Goal: Transaction & Acquisition: Purchase product/service

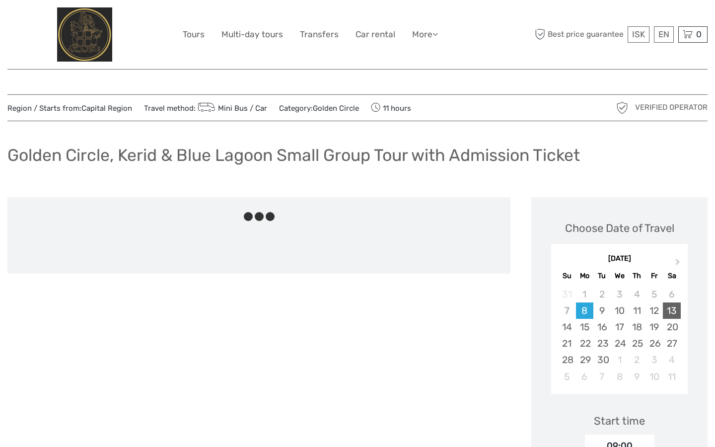
click at [674, 313] on div "13" at bounding box center [670, 310] width 17 height 16
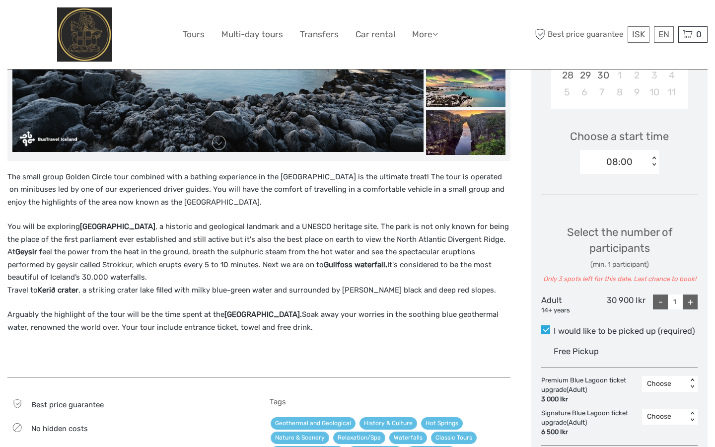
scroll to position [285, 0]
click at [693, 301] on div "+" at bounding box center [689, 301] width 15 height 15
type input "2"
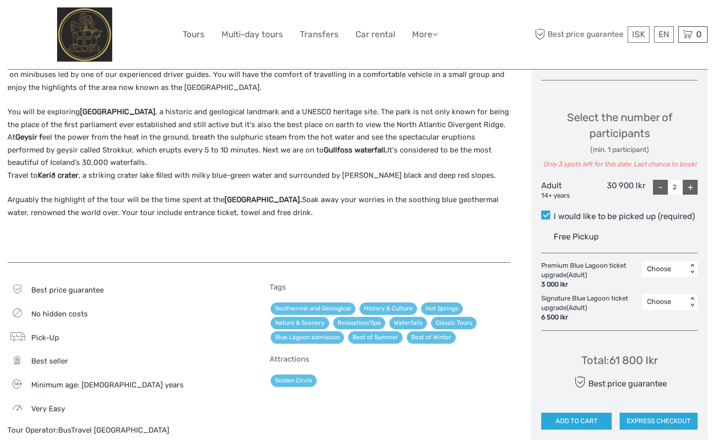
scroll to position [400, 0]
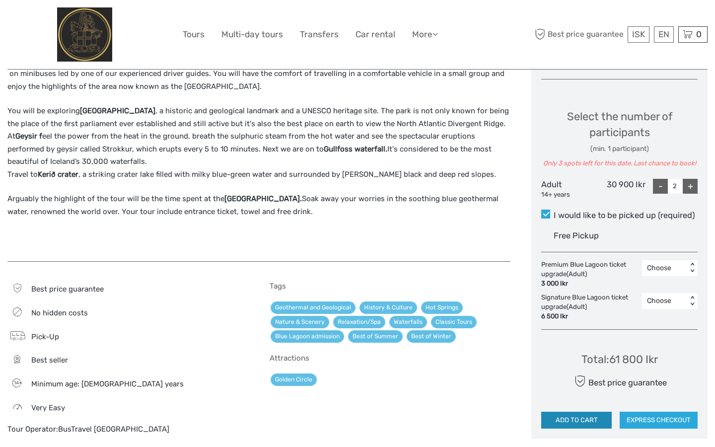
click at [578, 422] on button "ADD TO CART" at bounding box center [576, 419] width 70 height 17
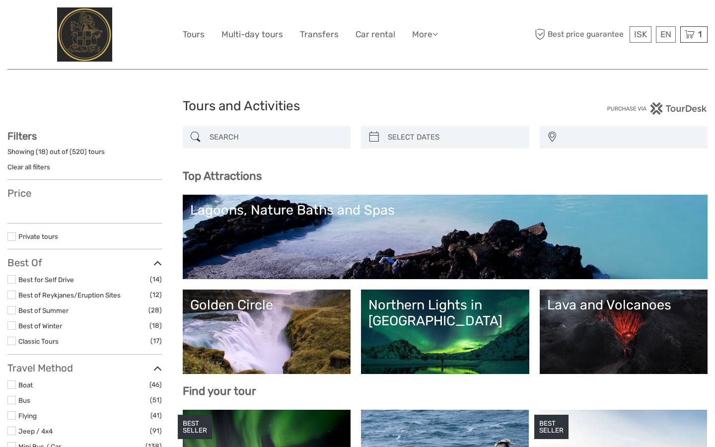
select select
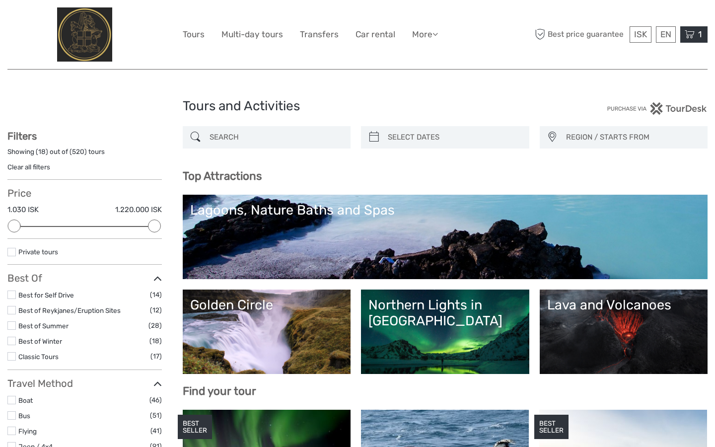
click at [693, 33] on icon at bounding box center [689, 34] width 10 height 12
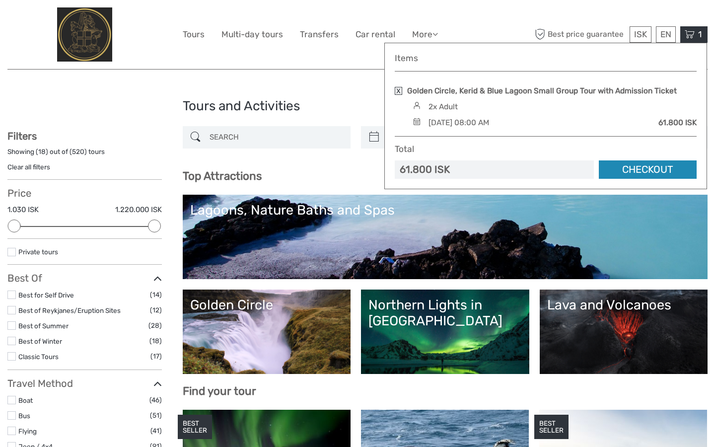
click at [647, 167] on link "Checkout" at bounding box center [647, 169] width 98 height 18
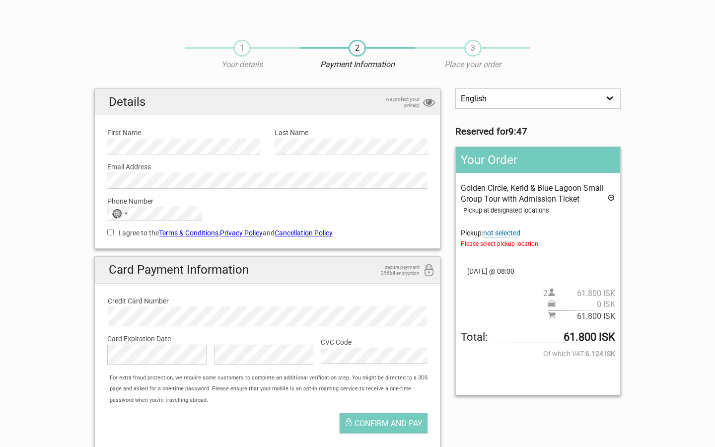
click at [503, 232] on span "not selected" at bounding box center [501, 233] width 37 height 8
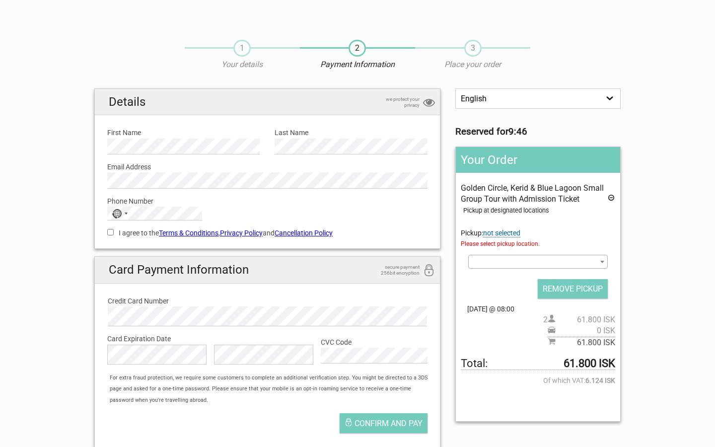
click at [511, 257] on span at bounding box center [537, 262] width 139 height 14
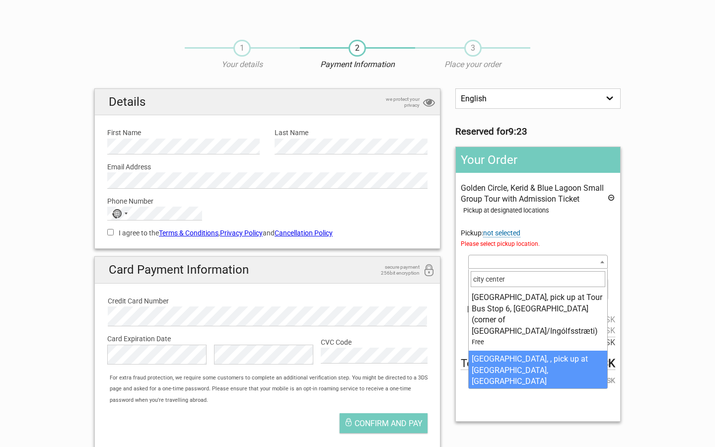
scroll to position [12, 0]
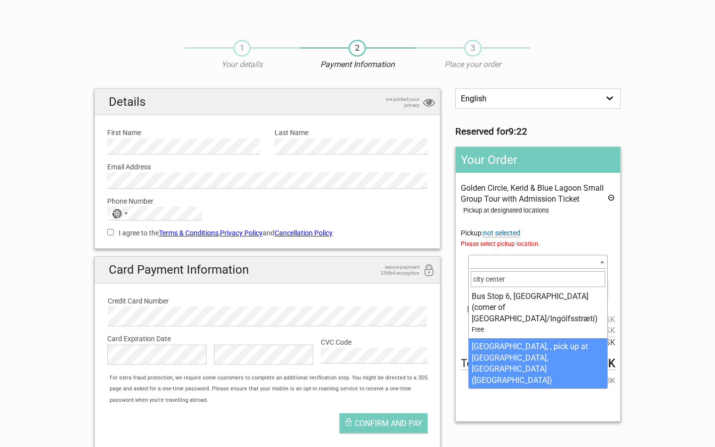
type input "city center"
select select "205068"
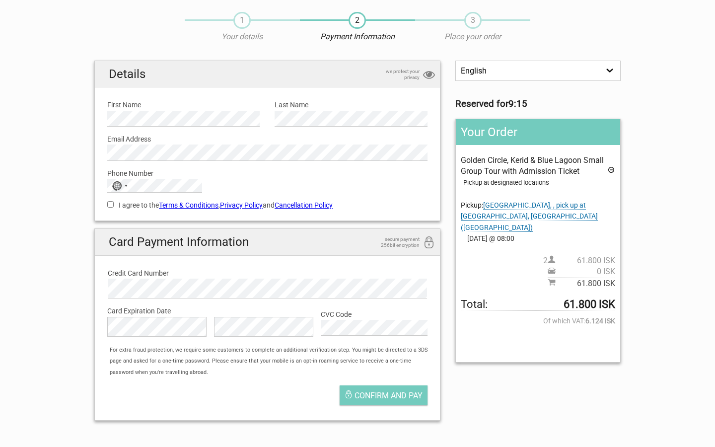
scroll to position [0, 0]
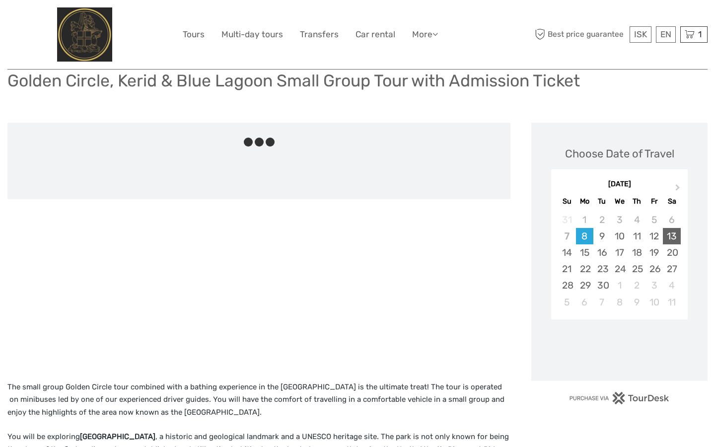
click at [674, 236] on div "13" at bounding box center [670, 236] width 17 height 16
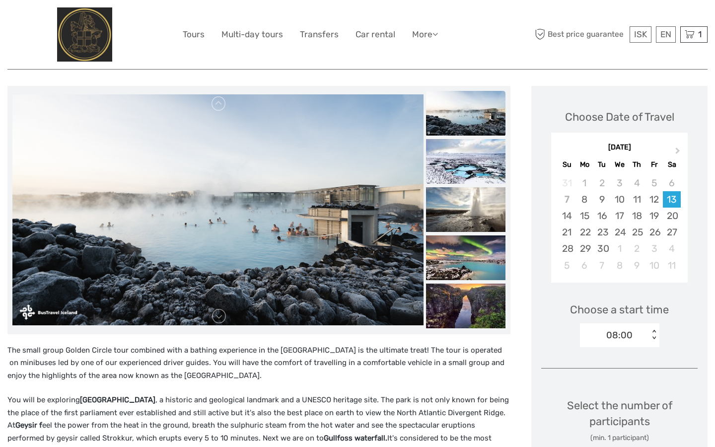
click at [643, 335] on div "08:00" at bounding box center [614, 334] width 69 height 15
click at [614, 376] on div "09:00" at bounding box center [619, 381] width 69 height 17
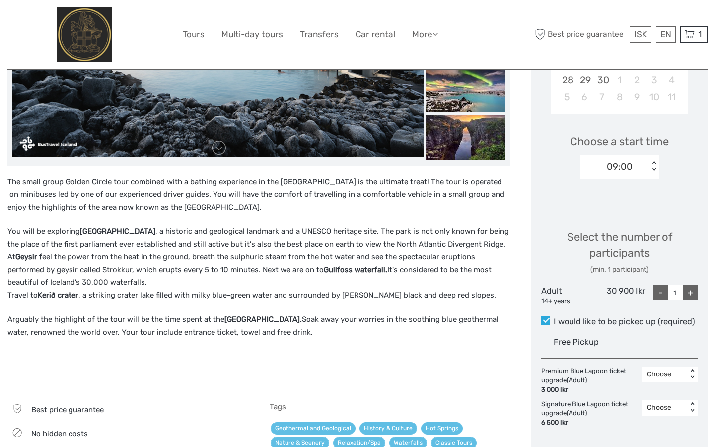
scroll to position [257, 0]
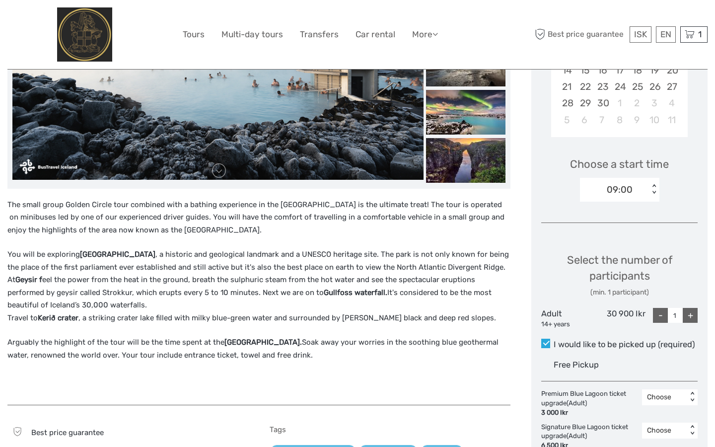
click at [619, 180] on div "09:00 < >" at bounding box center [619, 190] width 79 height 24
click at [614, 220] on div "08:00" at bounding box center [619, 219] width 69 height 17
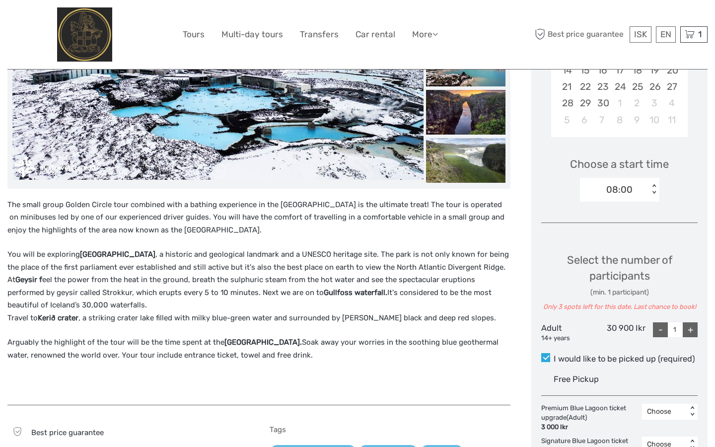
click at [621, 188] on div "08:00" at bounding box center [619, 189] width 26 height 13
click at [613, 241] on div "09:00" at bounding box center [619, 236] width 69 height 17
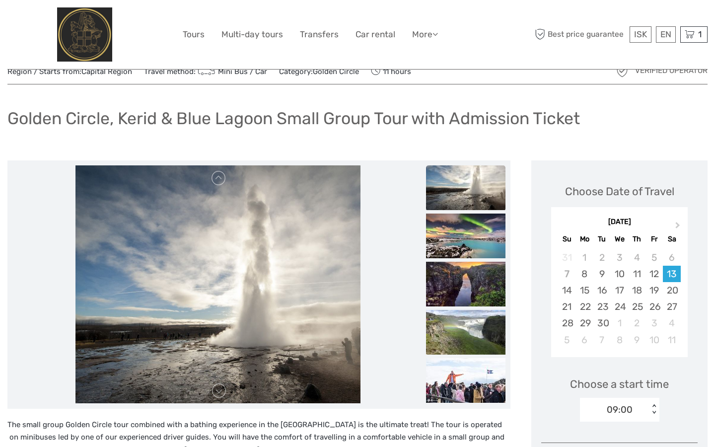
scroll to position [0, 0]
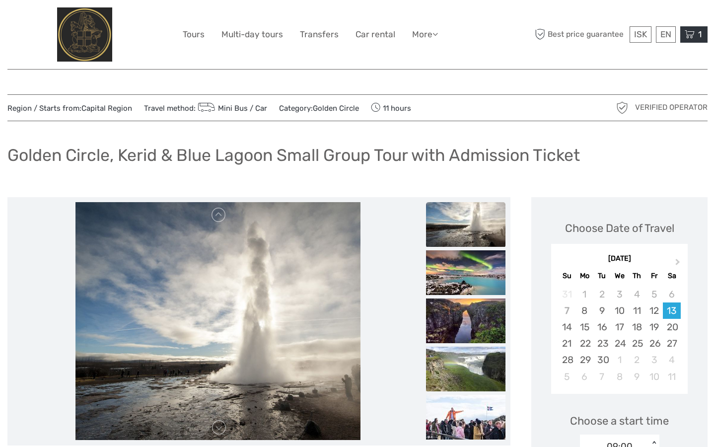
click at [689, 40] on icon at bounding box center [689, 34] width 10 height 12
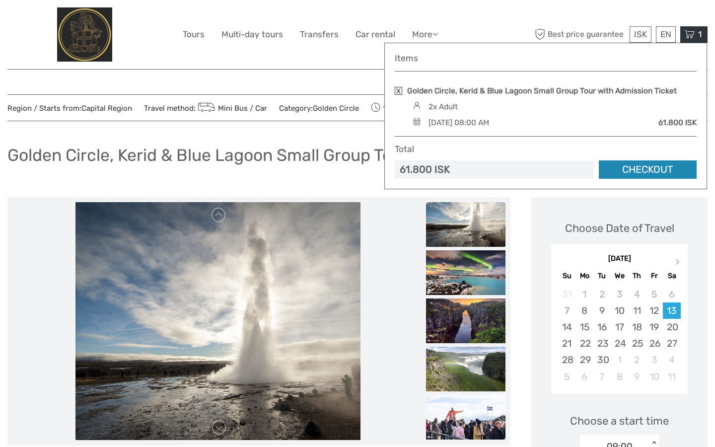
click at [638, 169] on link "Checkout" at bounding box center [647, 169] width 98 height 18
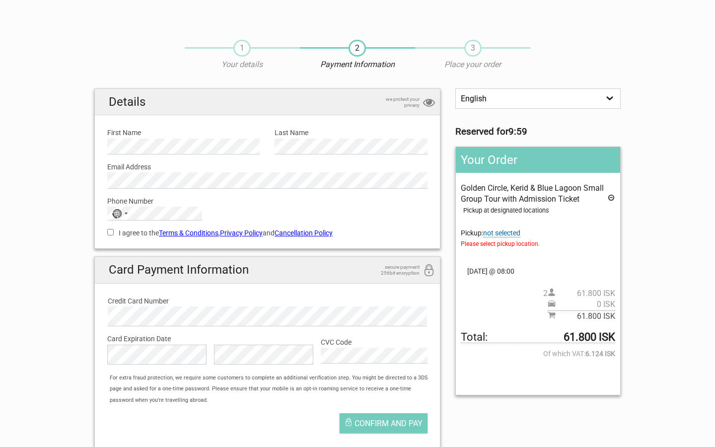
click at [610, 196] on icon at bounding box center [611, 199] width 8 height 11
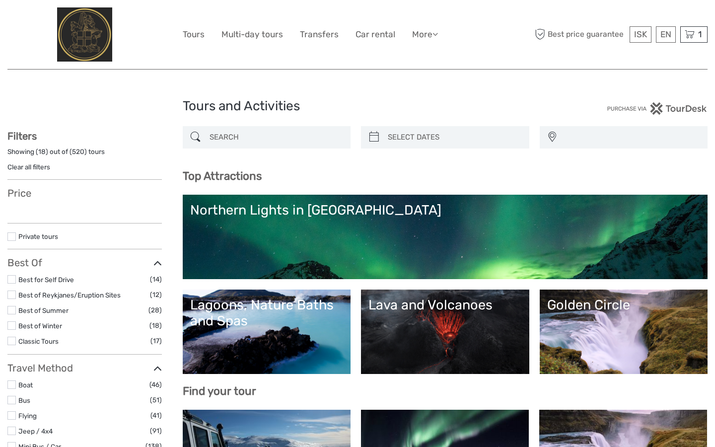
select select
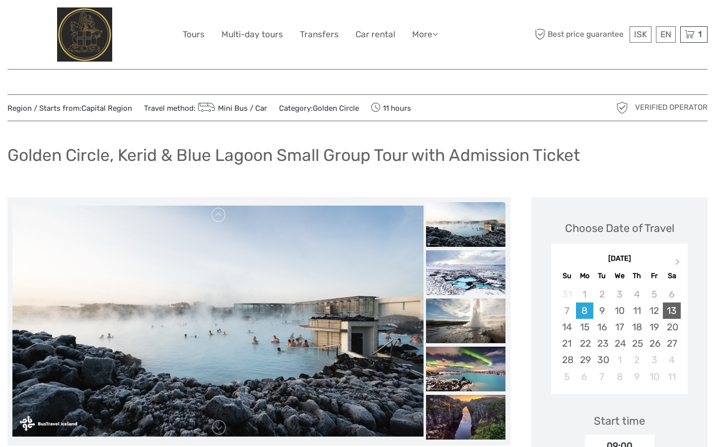
scroll to position [127, 0]
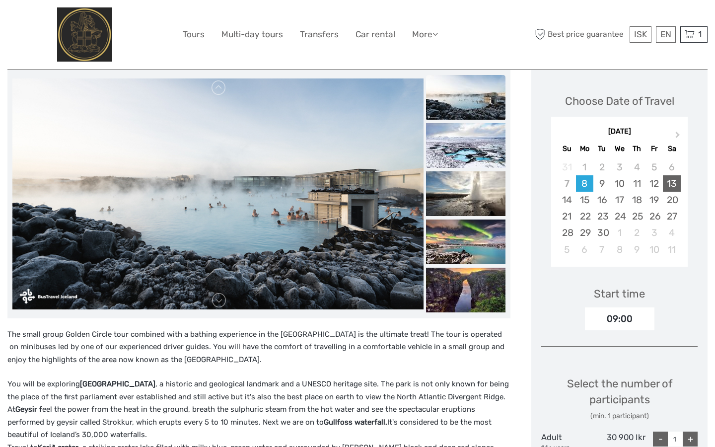
click at [673, 181] on div "13" at bounding box center [670, 183] width 17 height 16
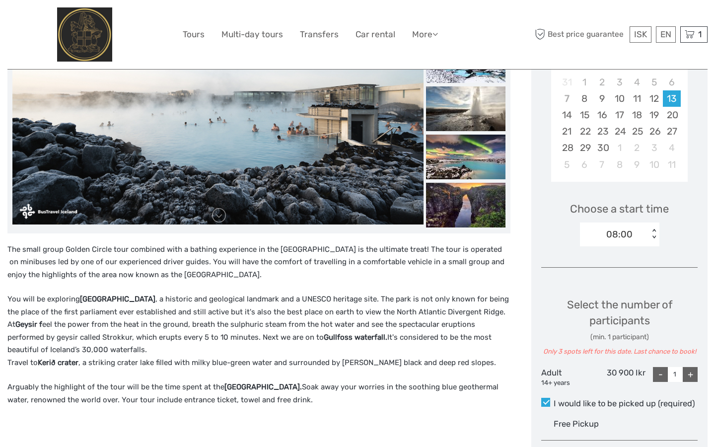
scroll to position [212, 0]
click at [632, 229] on div "08:00" at bounding box center [614, 233] width 69 height 15
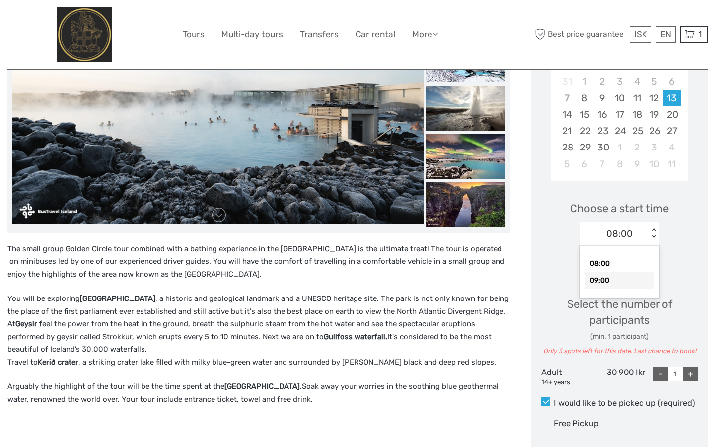
click at [608, 277] on div "09:00" at bounding box center [619, 280] width 69 height 17
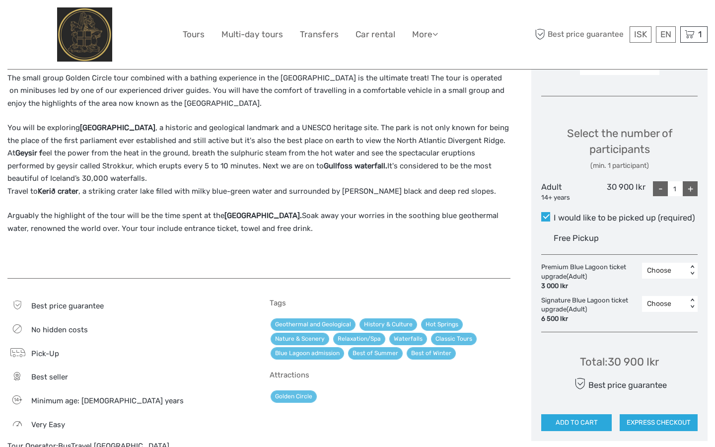
scroll to position [387, 0]
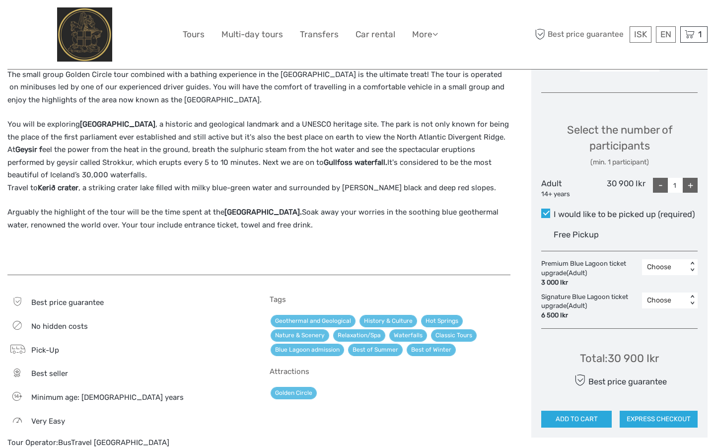
click at [690, 183] on div "+" at bounding box center [689, 185] width 15 height 15
type input "2"
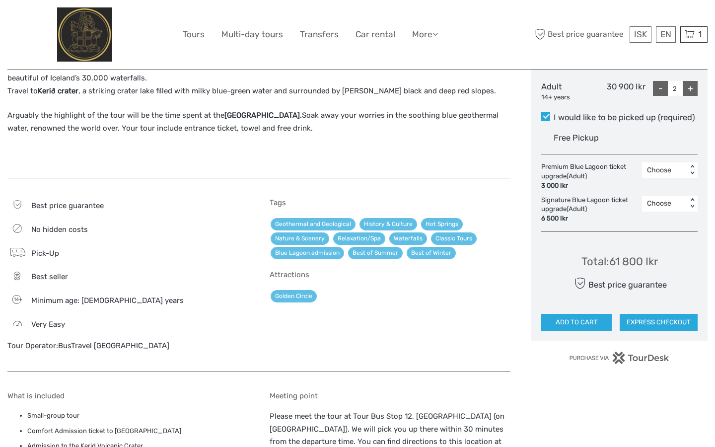
scroll to position [493, 0]
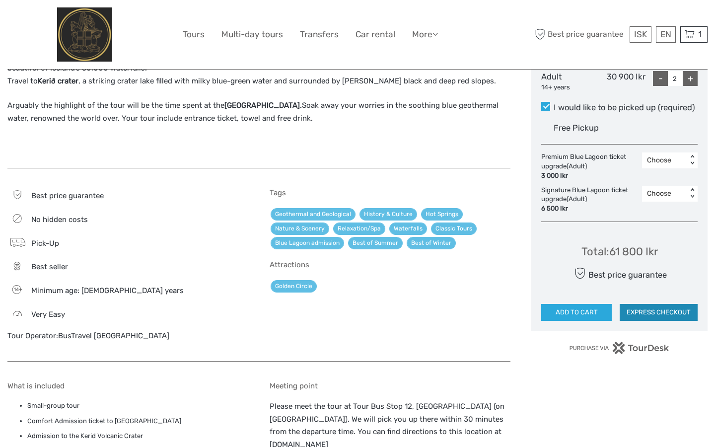
click at [663, 313] on button "EXPRESS CHECKOUT" at bounding box center [658, 312] width 78 height 17
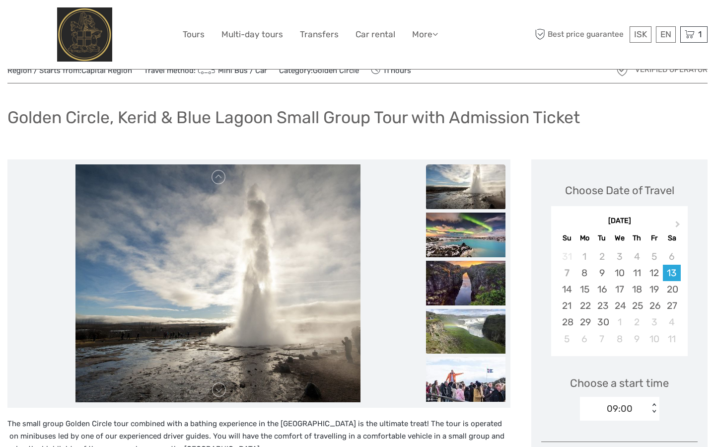
scroll to position [0, 0]
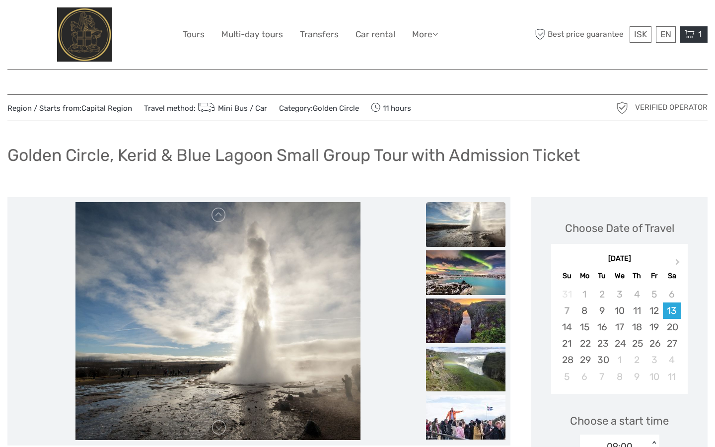
click at [692, 32] on icon at bounding box center [689, 34] width 10 height 12
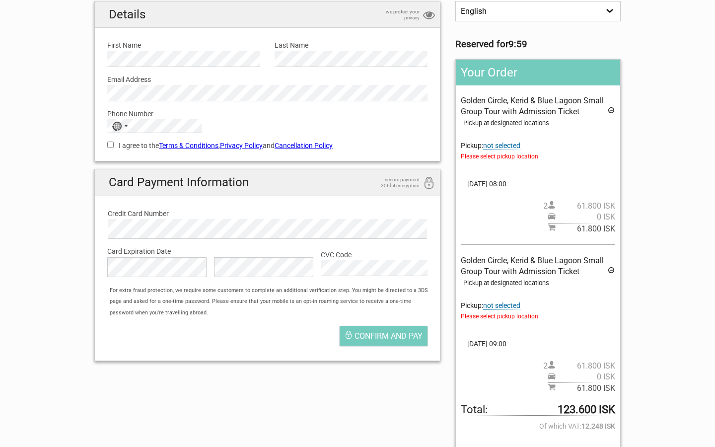
click at [512, 145] on span "not selected" at bounding box center [501, 145] width 37 height 8
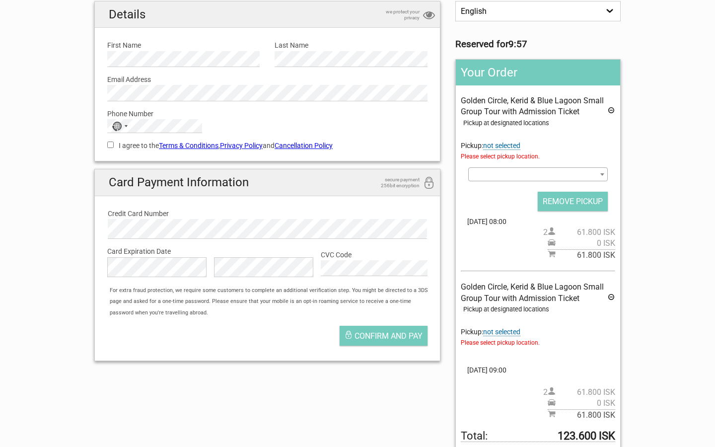
click at [512, 145] on span "not selected" at bounding box center [501, 145] width 37 height 8
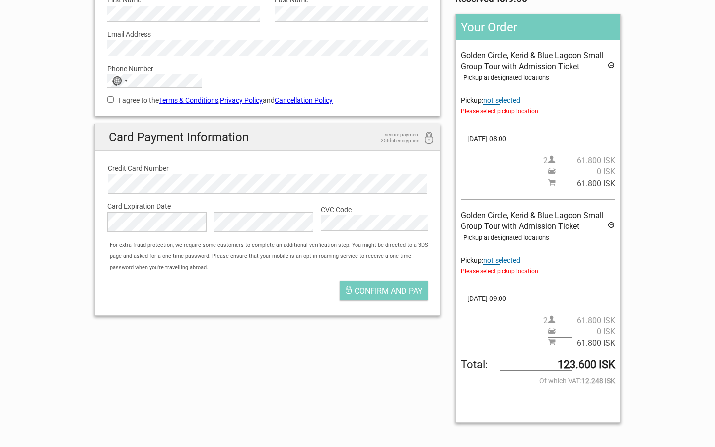
scroll to position [132, 0]
click at [611, 62] on icon at bounding box center [611, 67] width 8 height 11
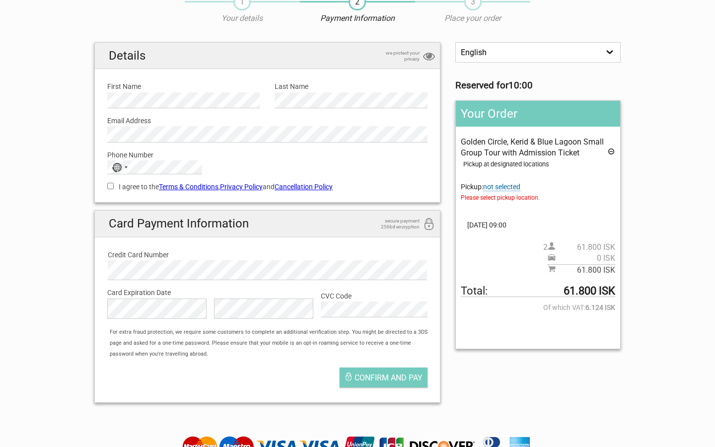
scroll to position [45, 0]
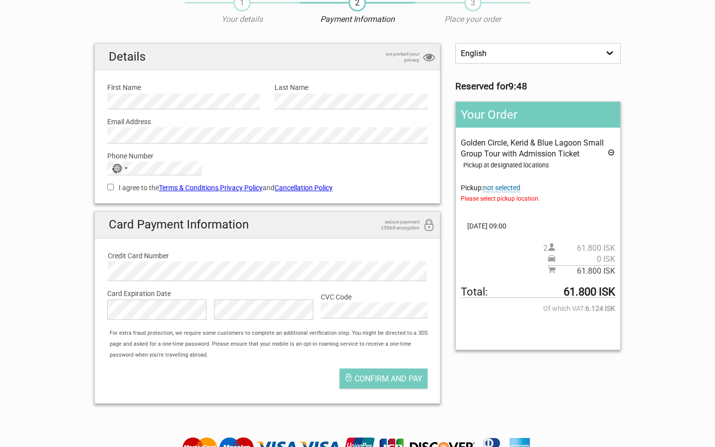
click at [0, 211] on section "1 Your details 2 Payment Information 3 Place your order English Español Deutsch…" at bounding box center [357, 198] width 715 height 427
click at [560, 64] on div "English Español Deutsch Reserved for 9:31" at bounding box center [537, 67] width 165 height 49
click at [560, 51] on select "English Español Deutsch" at bounding box center [537, 53] width 165 height 20
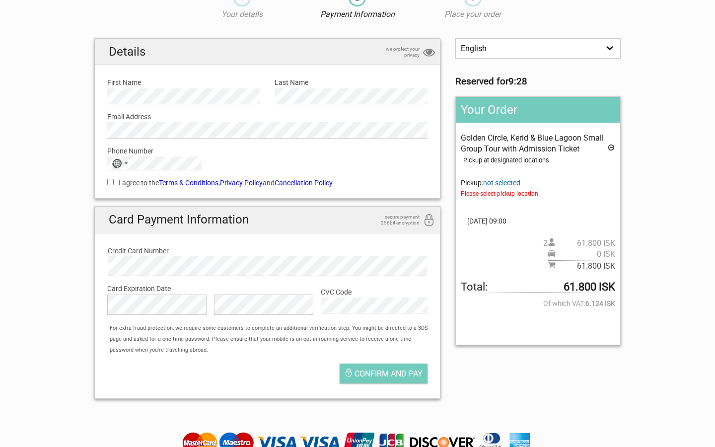
scroll to position [52, 0]
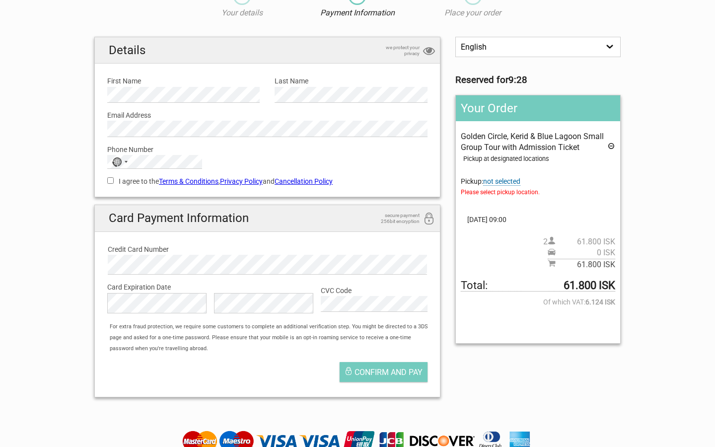
click at [504, 180] on span "not selected" at bounding box center [501, 181] width 37 height 8
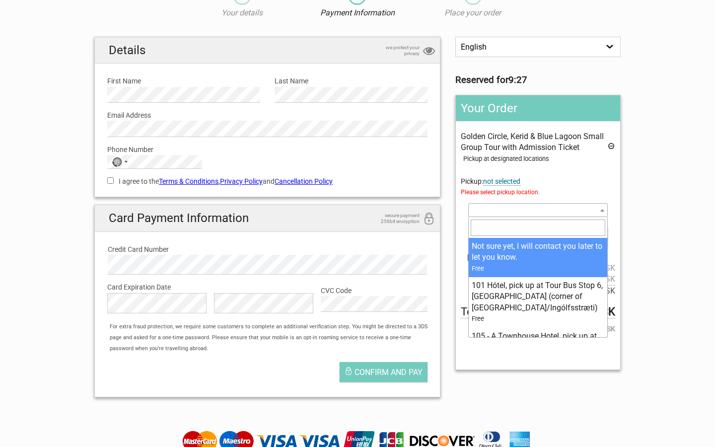
click at [510, 204] on span at bounding box center [537, 210] width 139 height 14
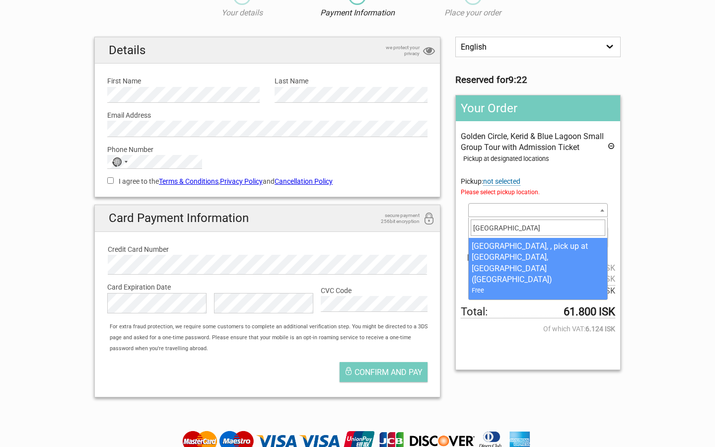
type input "[GEOGRAPHIC_DATA]"
select select "205068"
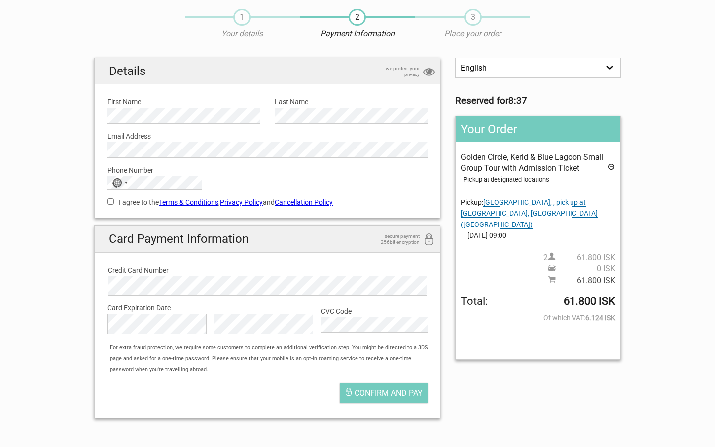
scroll to position [32, 0]
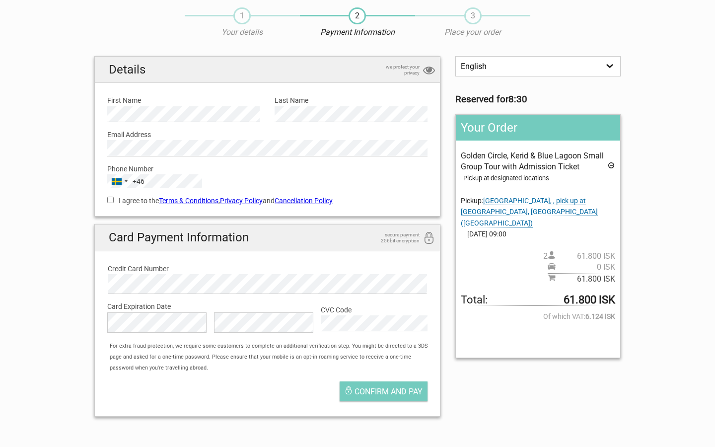
click at [62, 178] on section "1 Your details 2 Payment Information 3 Place your order English Español Deutsch…" at bounding box center [357, 211] width 715 height 427
click at [138, 183] on div "+7" at bounding box center [136, 181] width 8 height 11
click at [127, 179] on div "Kazakhstan +7" at bounding box center [119, 181] width 23 height 13
type input "swede"
click at [152, 212] on li "[GEOGRAPHIC_DATA] +46" at bounding box center [159, 213] width 102 height 19
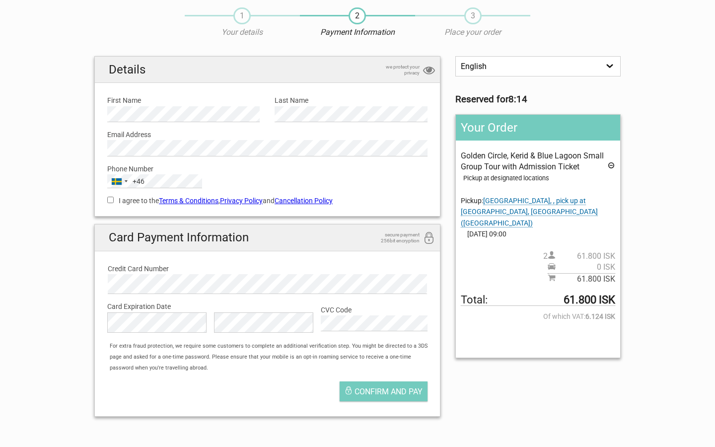
click at [44, 191] on section "1 Your details 2 Payment Information 3 Place your order English Español Deutsch…" at bounding box center [357, 211] width 715 height 427
click at [110, 201] on input "I agree to the Terms & Conditions , Privacy Policy and Cancellation Policy" at bounding box center [110, 199] width 6 height 6
checkbox input "true"
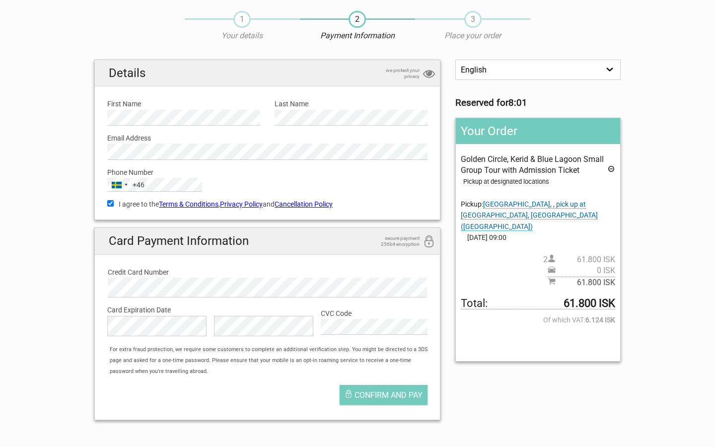
scroll to position [31, 0]
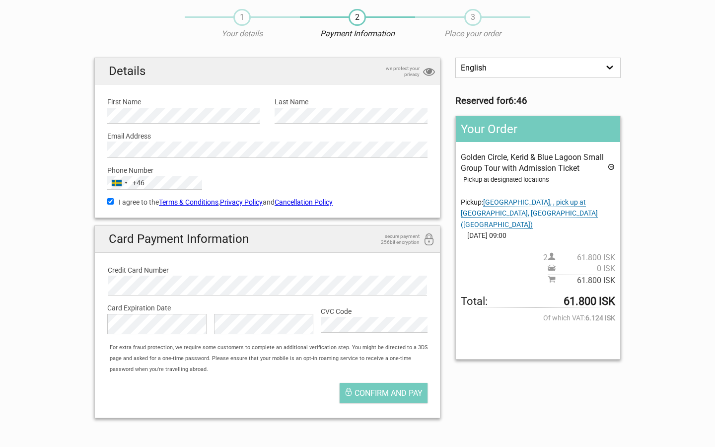
click at [65, 295] on section "1 Your details 2 Payment Information 3 Place your order English Español Deutsch…" at bounding box center [357, 212] width 715 height 427
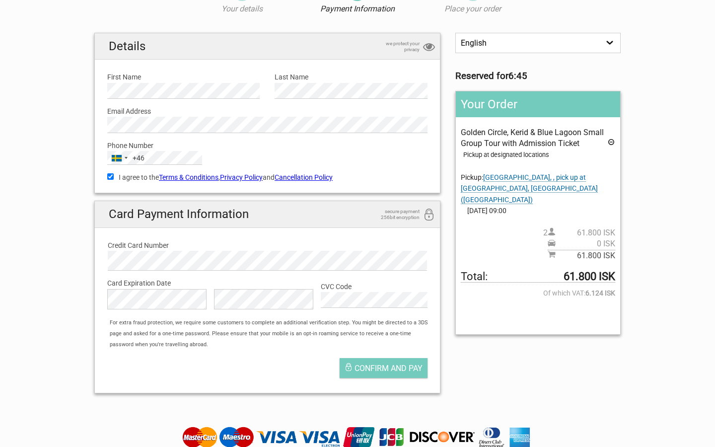
scroll to position [64, 0]
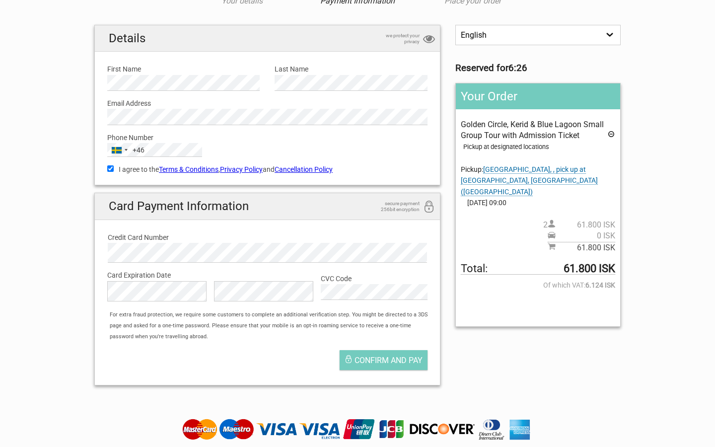
click at [54, 260] on section "1 Your details 2 Payment Information 3 Place your order English Español Deutsch…" at bounding box center [357, 179] width 715 height 427
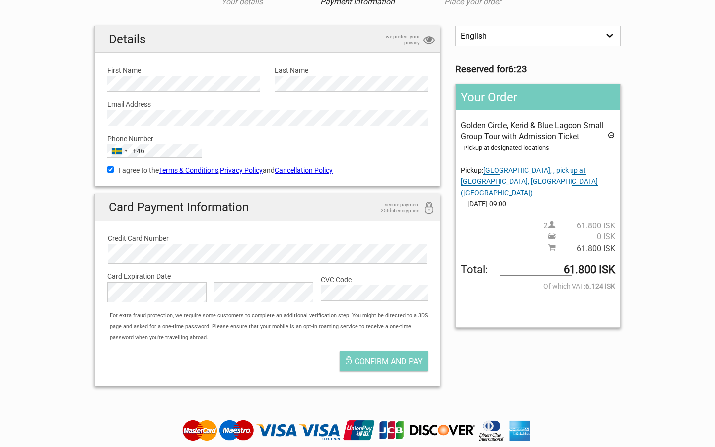
scroll to position [63, 0]
click at [369, 363] on span "Confirm and pay" at bounding box center [388, 360] width 68 height 9
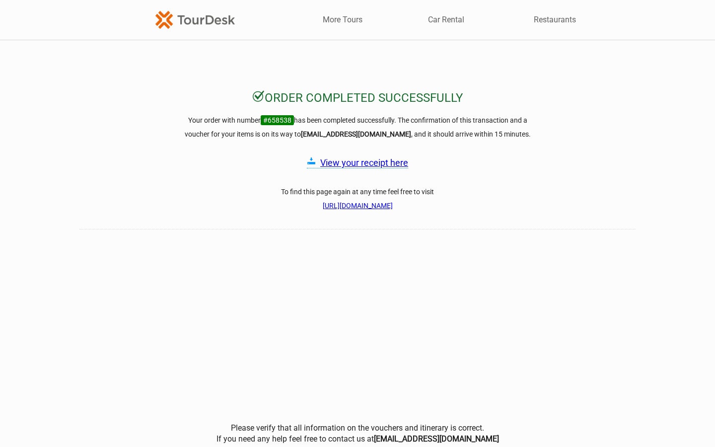
click at [345, 163] on link "View your receipt here" at bounding box center [364, 162] width 88 height 10
